Goal: Find specific page/section

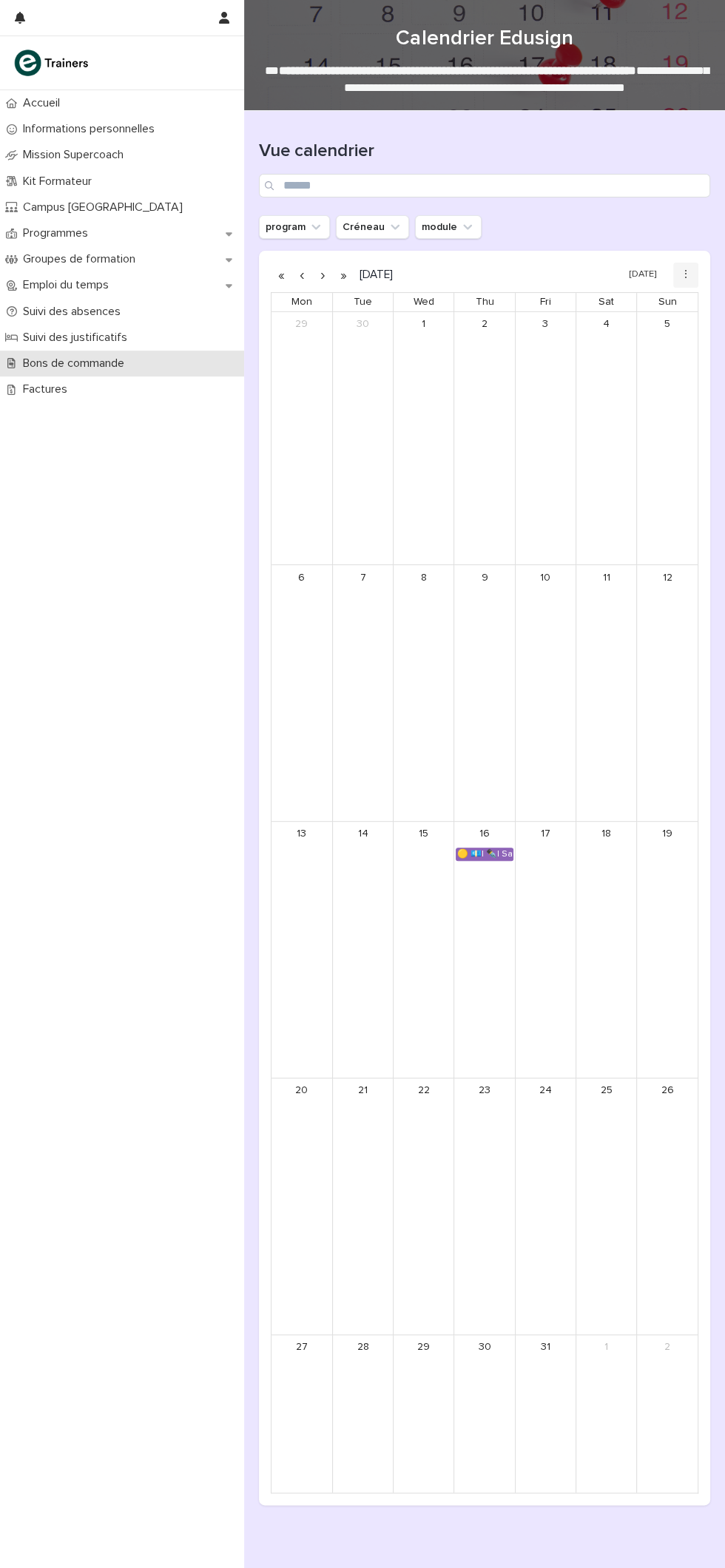
click at [124, 360] on p "Bons de commande" at bounding box center [76, 364] width 119 height 14
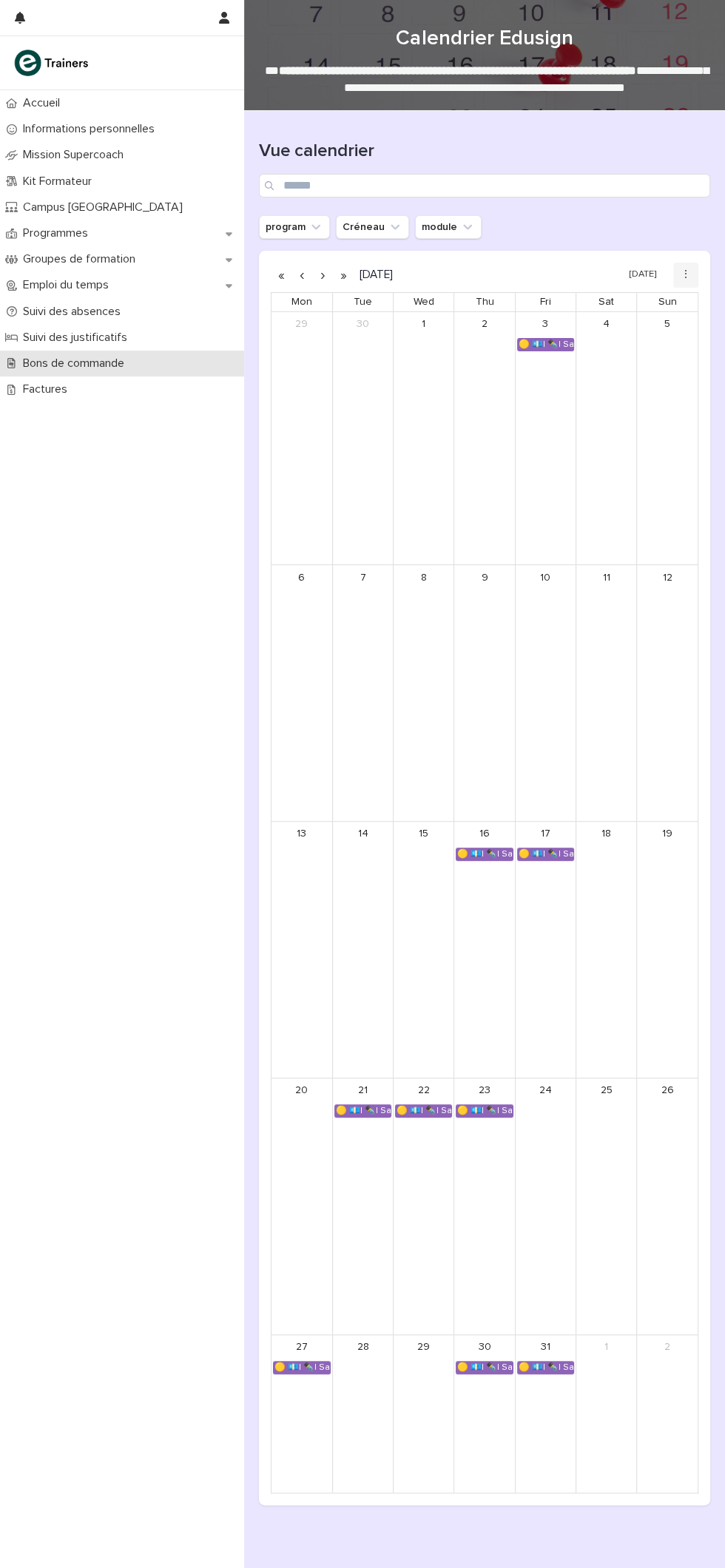
click at [116, 364] on p "Bons de commande" at bounding box center [76, 364] width 119 height 14
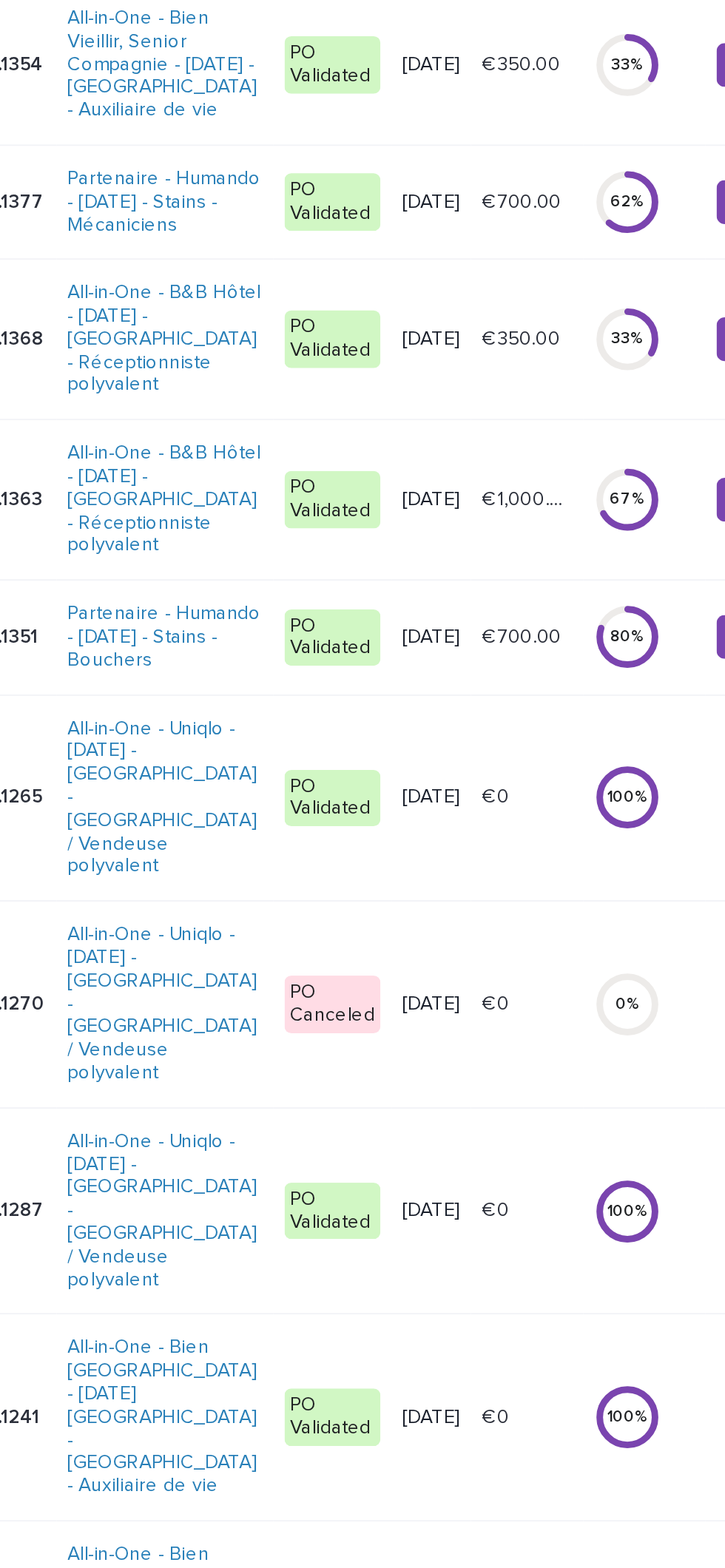
scroll to position [0, 2]
